Goal: Task Accomplishment & Management: Complete application form

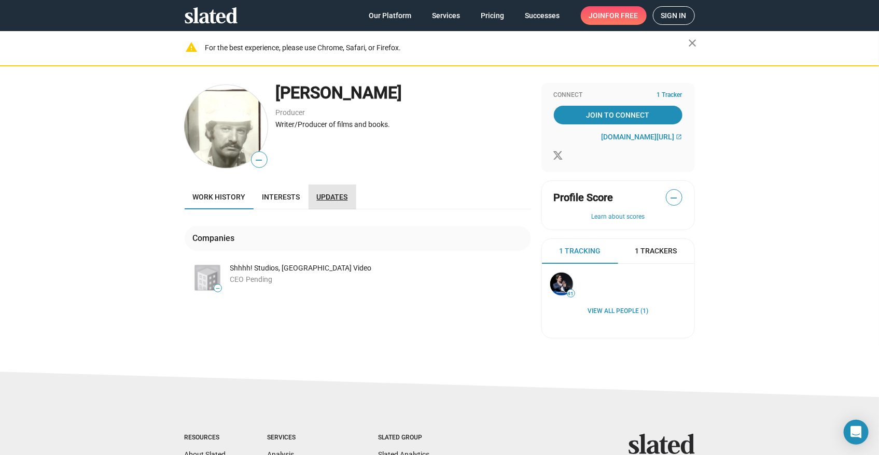
click at [317, 195] on span "Updates" at bounding box center [332, 197] width 31 height 8
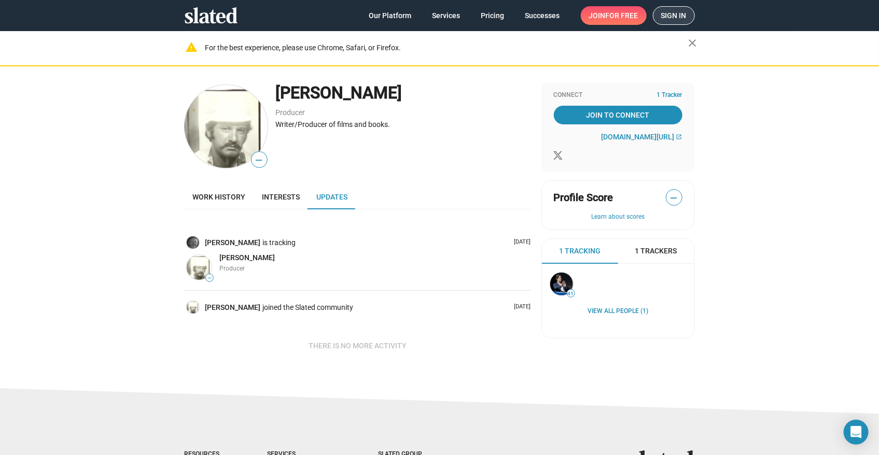
click at [669, 11] on span "Sign in" at bounding box center [673, 16] width 25 height 18
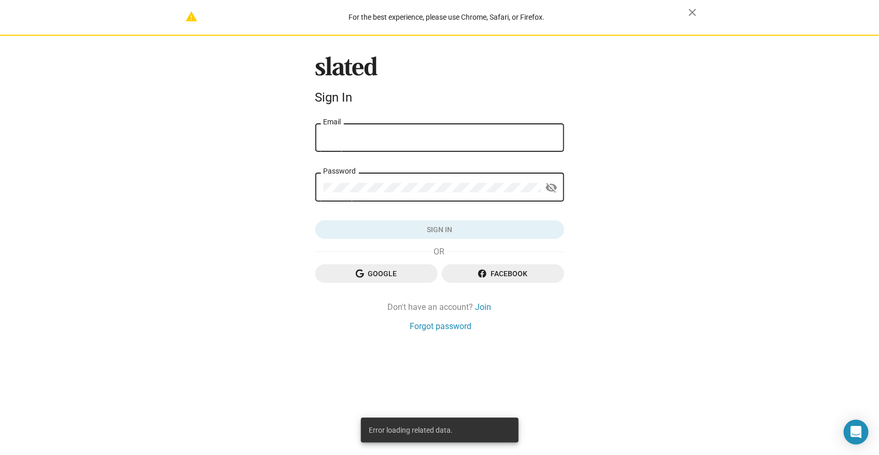
type input "shhhhenterprises@gmail.com"
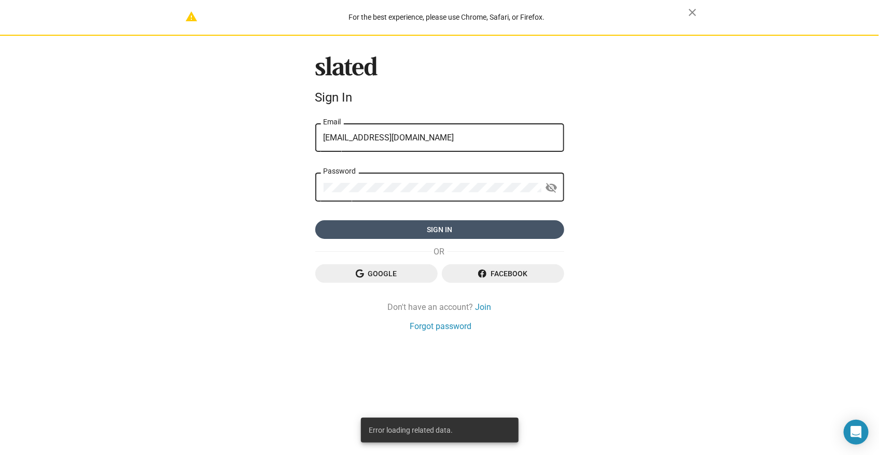
click at [460, 224] on span "Sign in" at bounding box center [440, 229] width 232 height 19
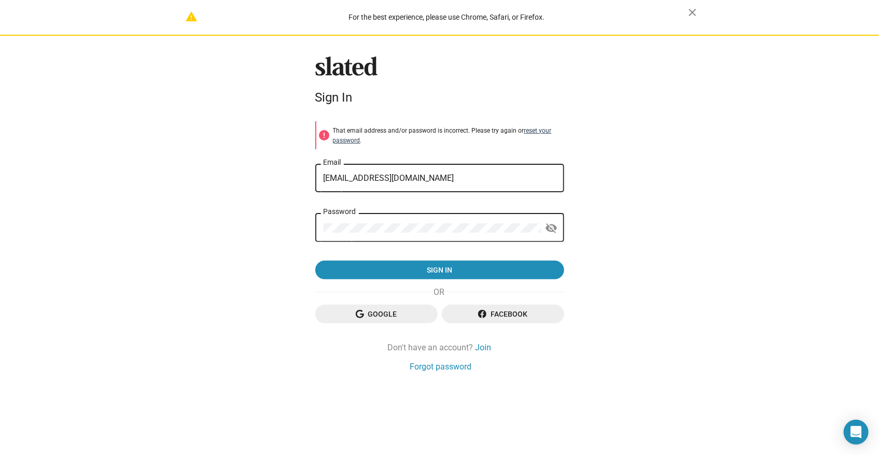
click at [534, 129] on link "reset your password" at bounding box center [442, 135] width 219 height 17
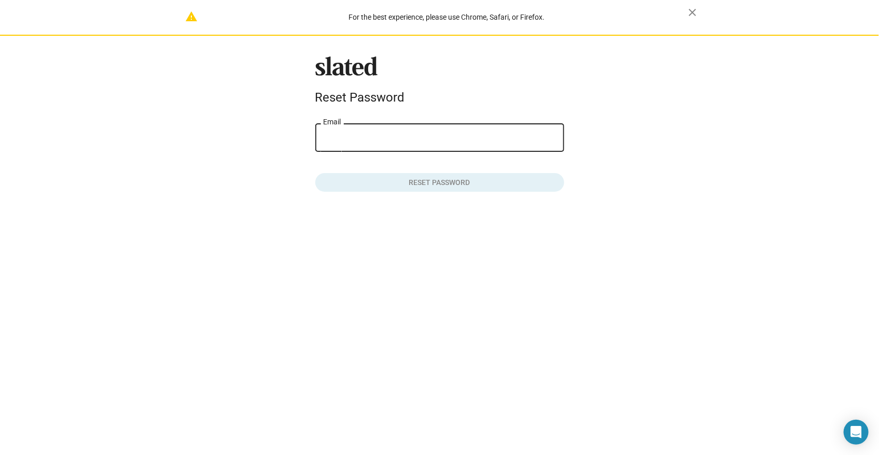
click at [470, 135] on input "Email" at bounding box center [440, 137] width 232 height 9
type input "shhhhenterprises@gmail.com"
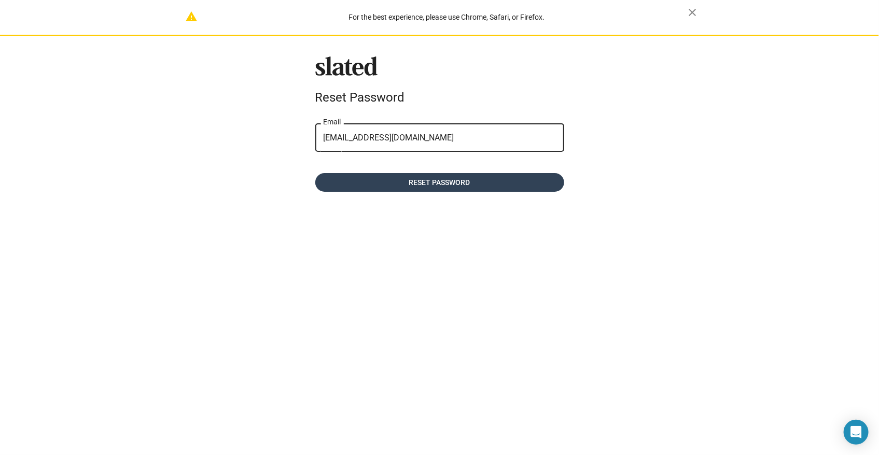
click at [442, 180] on span "Reset password" at bounding box center [440, 182] width 232 height 19
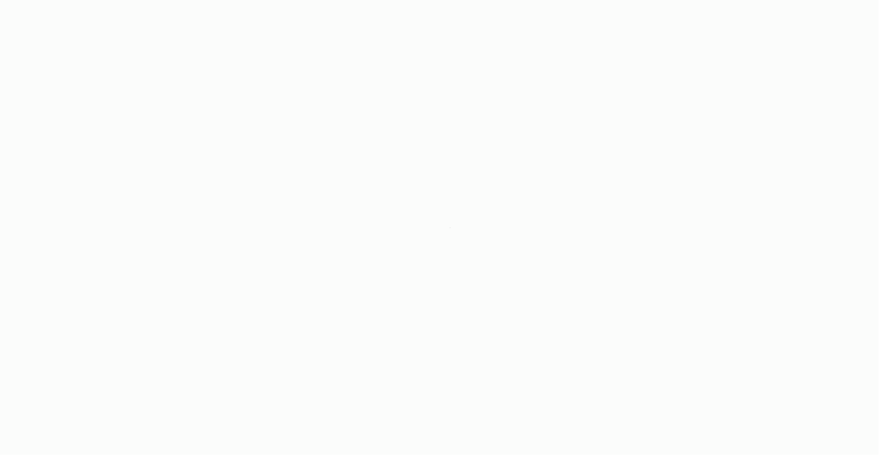
click at [221, 60] on app-root at bounding box center [439, 227] width 879 height 455
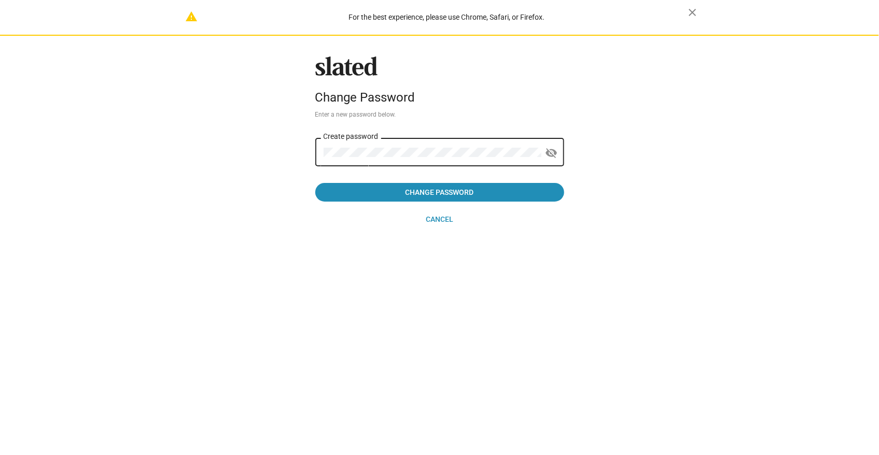
click at [305, 289] on div "warning For the best experience, please use Chrome, Safari, or Firefox. close S…" at bounding box center [439, 227] width 879 height 455
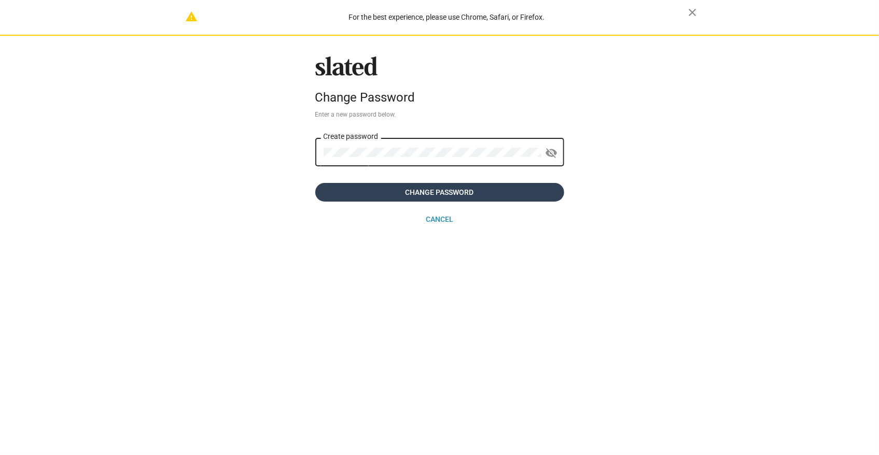
click at [418, 194] on span "Change Password" at bounding box center [440, 192] width 232 height 19
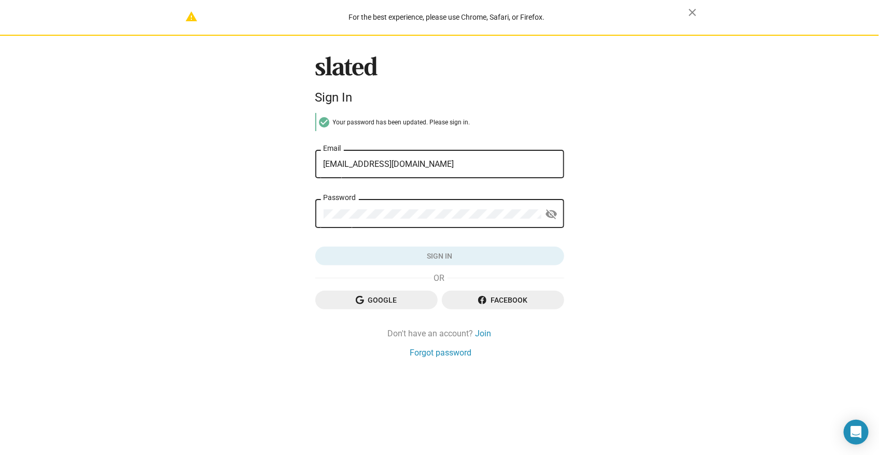
type input "shhhhenterprises@gmail.com"
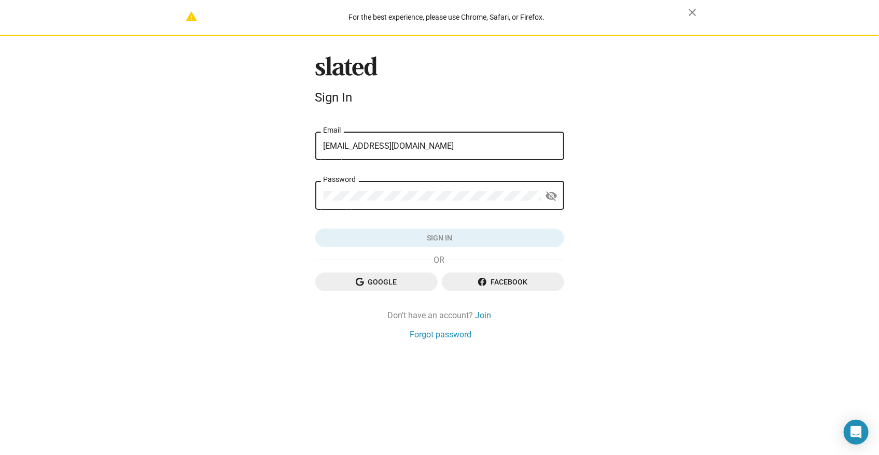
click at [342, 213] on div "Password visibility_off" at bounding box center [439, 200] width 249 height 39
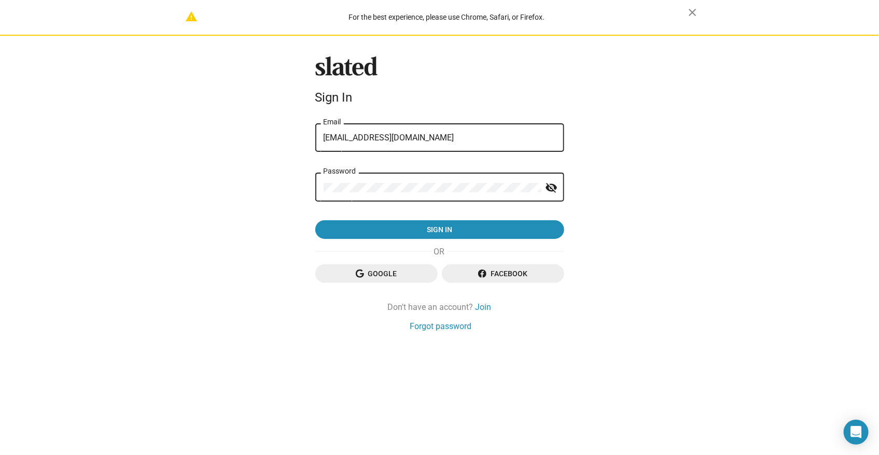
click at [252, 198] on div "warning For the best experience, please use Chrome, Safari, or Firefox. close S…" at bounding box center [439, 227] width 879 height 455
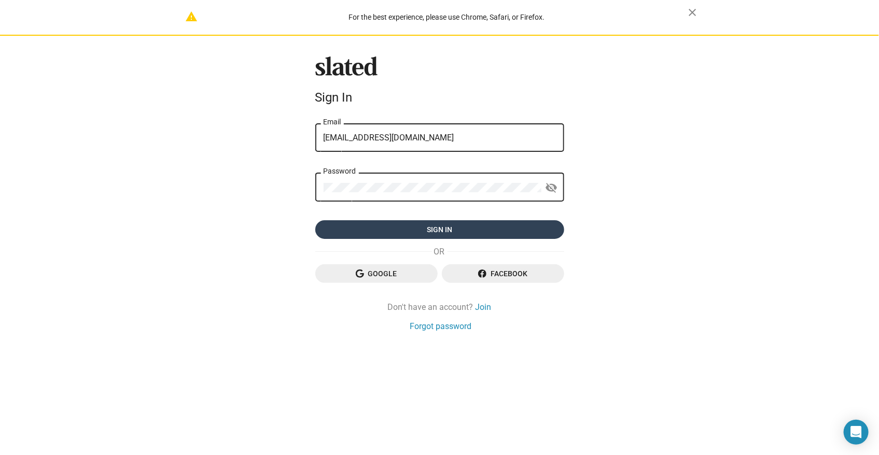
click at [432, 231] on span "Sign in" at bounding box center [440, 229] width 232 height 19
click at [361, 224] on form "shhhhenterprises@gmail.com shhhhenterprises@gmail.com Email Password visibility…" at bounding box center [439, 180] width 249 height 118
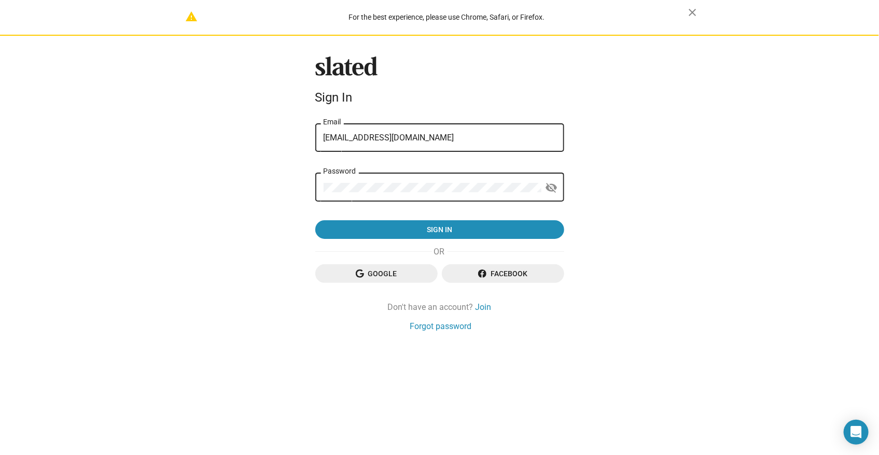
click at [285, 184] on div "warning For the best experience, please use Chrome, Safari, or Firefox. close S…" at bounding box center [439, 227] width 879 height 455
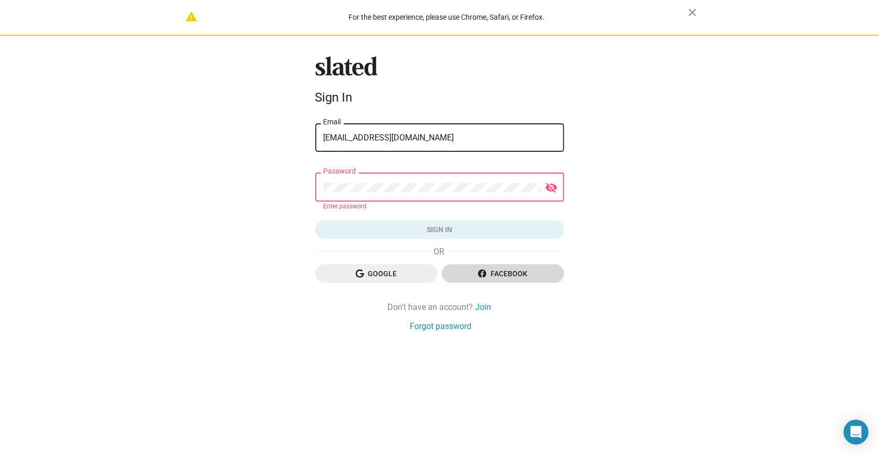
click at [512, 274] on span "Facebook" at bounding box center [503, 273] width 106 height 19
click at [505, 273] on span "Facebook" at bounding box center [503, 273] width 106 height 19
click at [502, 274] on span "Facebook" at bounding box center [503, 273] width 106 height 19
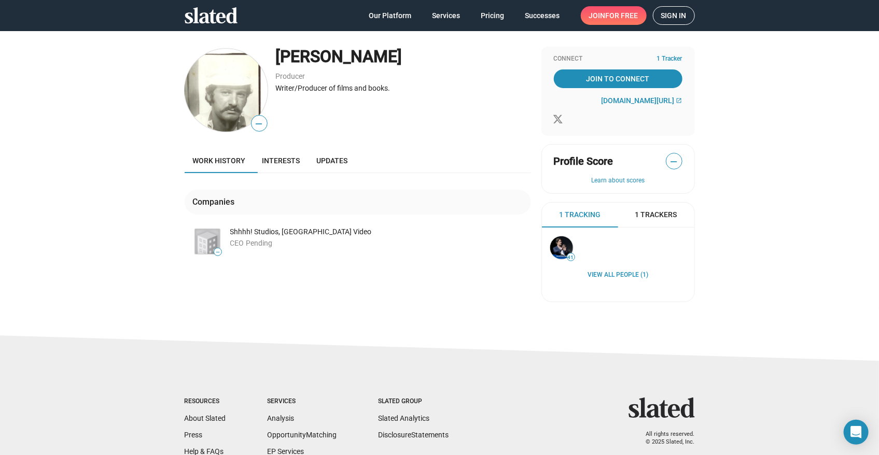
scroll to position [94, 0]
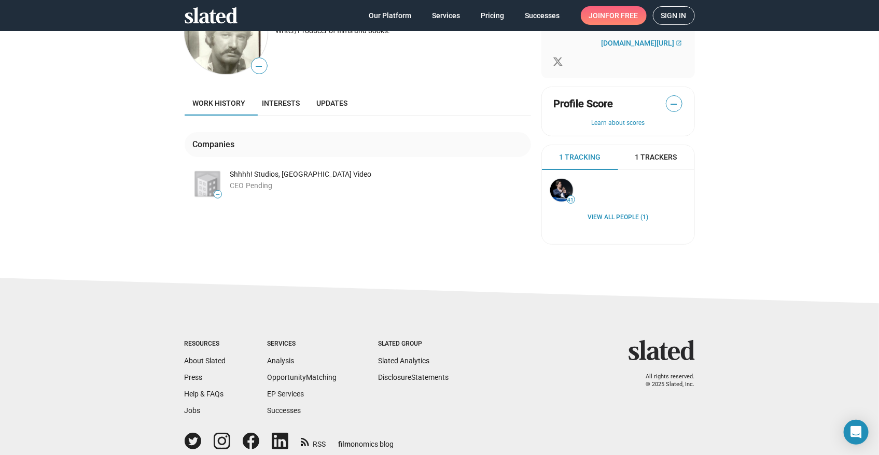
click at [600, 10] on span "Join for free" at bounding box center [613, 15] width 49 height 19
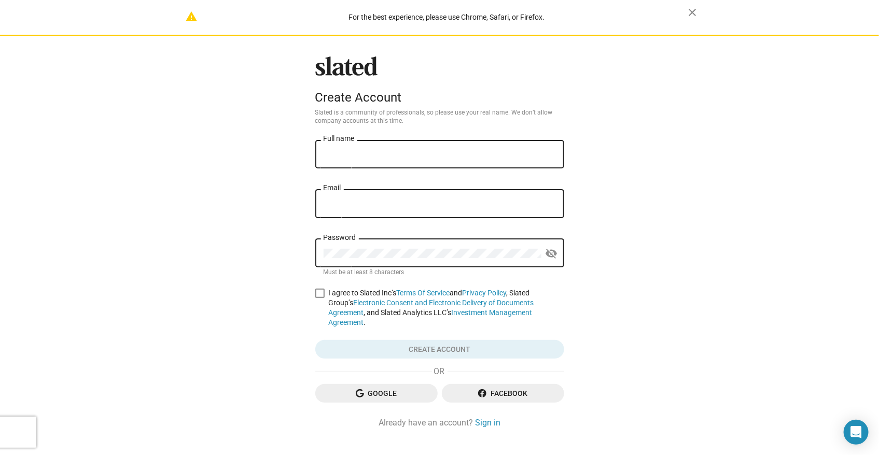
type input "[EMAIL_ADDRESS][DOMAIN_NAME]"
click at [366, 154] on input "Full name" at bounding box center [440, 154] width 232 height 9
type input "[PERSON_NAME]"
click at [315, 293] on span at bounding box center [319, 293] width 9 height 9
click at [319, 298] on input "I agree to Slated Inc’s Terms Of Service and Privacy Policy , Slated Group’s El…" at bounding box center [319, 298] width 1 height 1
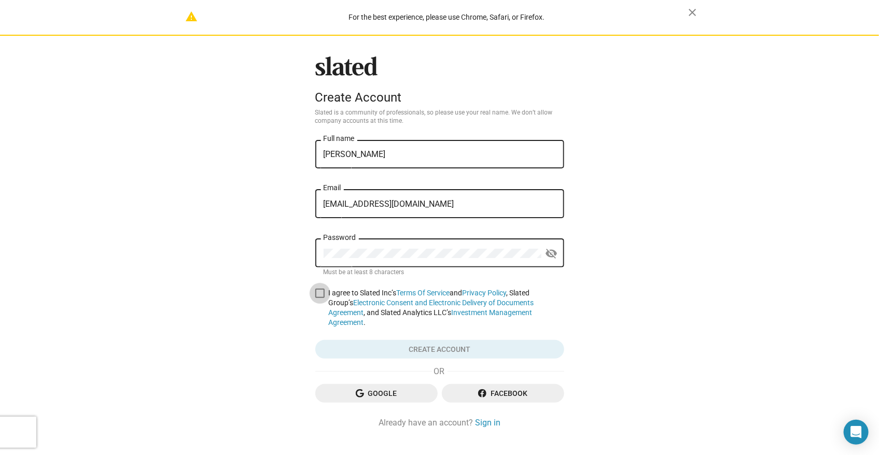
checkbox input "true"
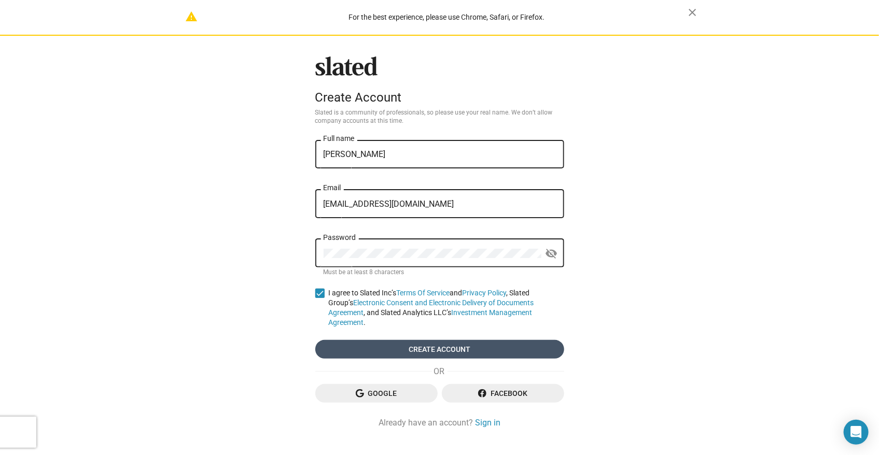
click at [445, 342] on span "Create account" at bounding box center [440, 349] width 232 height 19
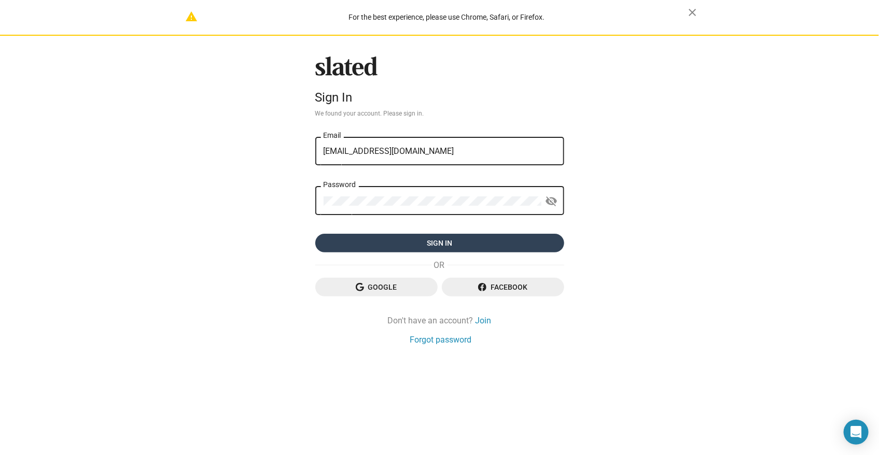
click at [441, 243] on span "Sign in" at bounding box center [440, 243] width 232 height 19
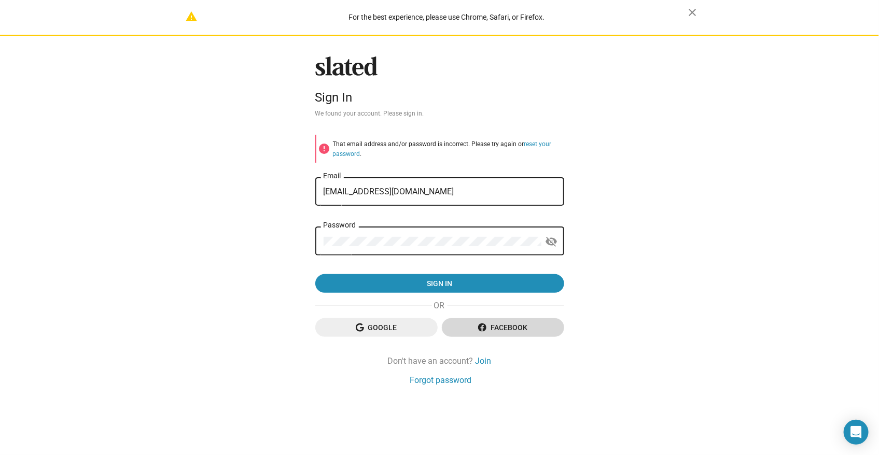
click at [510, 326] on span "Facebook" at bounding box center [503, 327] width 106 height 19
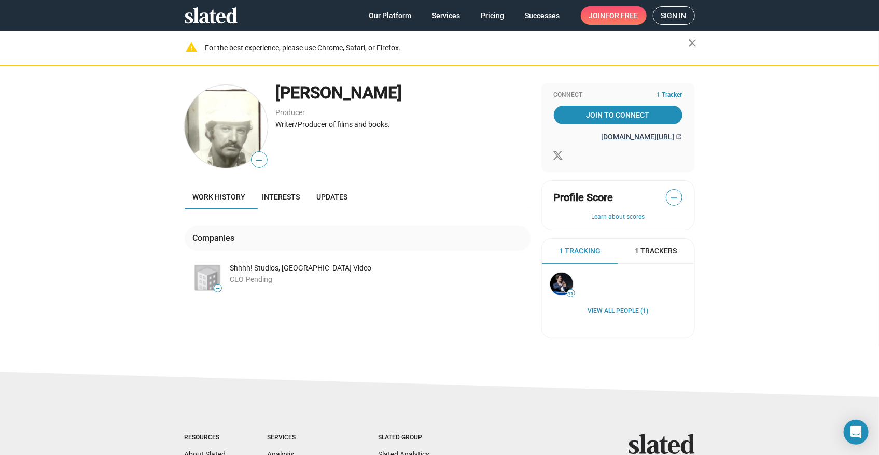
click at [647, 135] on span "[DOMAIN_NAME][URL]" at bounding box center [637, 137] width 73 height 8
